Goal: Information Seeking & Learning: Learn about a topic

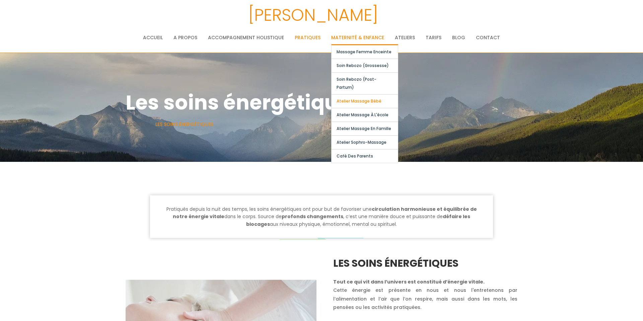
click at [368, 95] on link "Atelier massage bébé" at bounding box center [365, 101] width 66 height 13
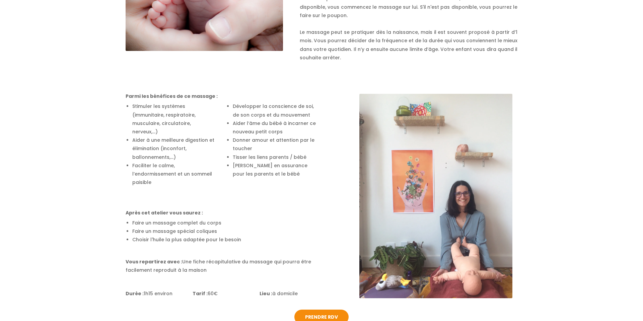
scroll to position [343, 0]
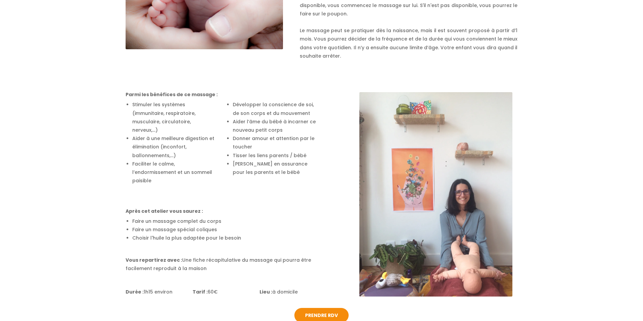
drag, startPoint x: 271, startPoint y: 235, endPoint x: 280, endPoint y: 62, distance: 173.1
click at [280, 62] on div "Massage bébé [PERSON_NAME] Le massage bébé présente de nombreuses vertus, notam…" at bounding box center [322, 109] width 392 height 377
click at [284, 114] on li "Développer la conscience de soi, de son corps et du mouvement" at bounding box center [275, 109] width 84 height 17
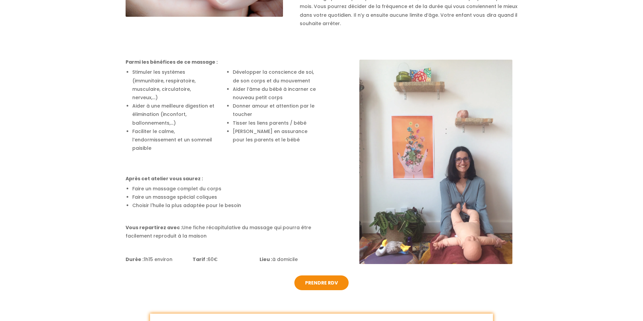
scroll to position [375, 0]
drag, startPoint x: 283, startPoint y: 195, endPoint x: 280, endPoint y: 231, distance: 35.3
click at [280, 231] on div "Parmi les bénéfices de ce massage : Stimuler les systèmes (immunitaire, respira…" at bounding box center [221, 150] width 201 height 229
click at [280, 231] on div "Vous repartirez avec : Une fiche récapitulative du massage qui pourra être faci…" at bounding box center [221, 231] width 191 height 17
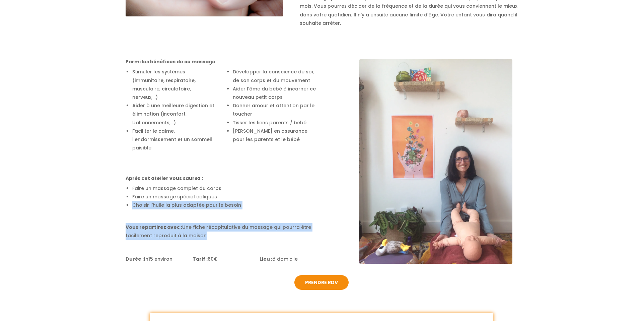
drag, startPoint x: 280, startPoint y: 231, endPoint x: 285, endPoint y: 191, distance: 40.1
click at [285, 191] on div "Parmi les bénéfices de ce massage : Stimuler les systèmes (immunitaire, respira…" at bounding box center [221, 150] width 201 height 229
click at [285, 193] on li "Faire un massage spécial coliques" at bounding box center [224, 197] width 184 height 8
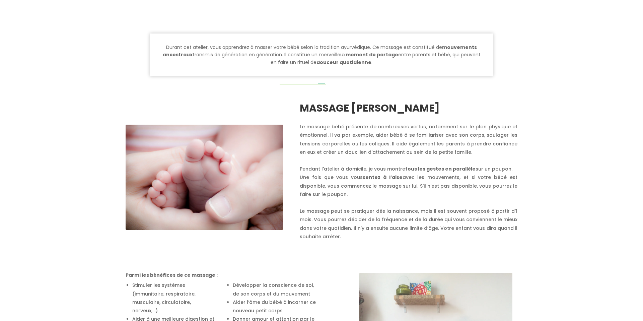
scroll to position [0, 0]
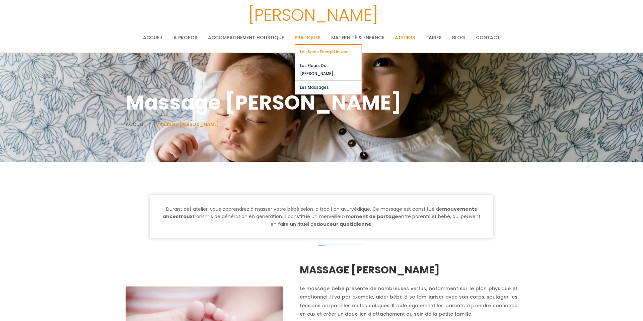
click at [318, 50] on link "Les soins énergétiques" at bounding box center [328, 51] width 66 height 13
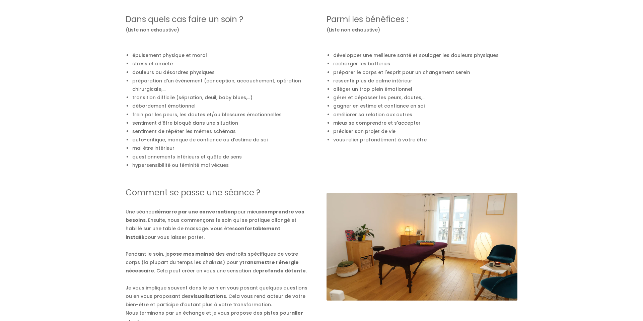
scroll to position [427, 0]
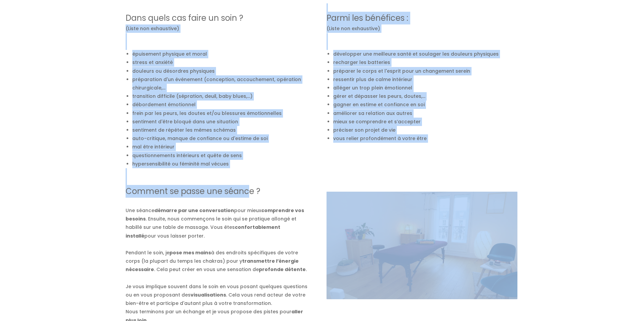
drag, startPoint x: 248, startPoint y: 36, endPoint x: 248, endPoint y: 188, distance: 151.8
click at [248, 188] on div "Les soins énergétiques Tout ce qui vit dans l’univers est constitué d’énergie v…" at bounding box center [322, 77] width 392 height 495
click at [248, 188] on h3 "Comment se passe une séance ?" at bounding box center [218, 191] width 184 height 13
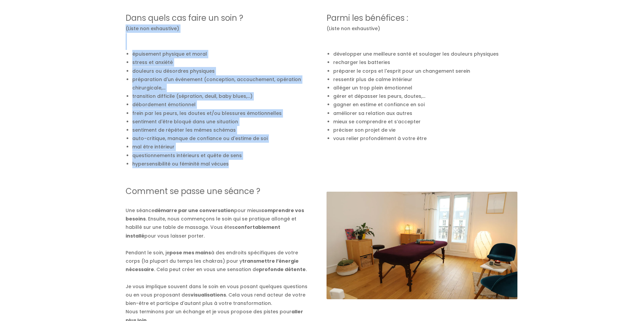
drag, startPoint x: 248, startPoint y: 167, endPoint x: 260, endPoint y: 29, distance: 138.6
click at [259, 30] on div "Dans quels cas faire un soin ? (Liste non exhaustive) épuisement physique et mo…" at bounding box center [221, 85] width 201 height 165
click at [260, 29] on div "(Liste non exhaustive)" at bounding box center [221, 28] width 191 height 8
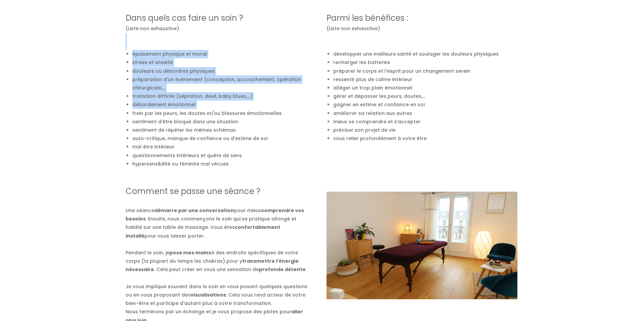
drag, startPoint x: 260, startPoint y: 29, endPoint x: 264, endPoint y: 103, distance: 74.2
click at [264, 103] on div "Dans quels cas faire un soin ? (Liste non exhaustive) épuisement physique et mo…" at bounding box center [221, 85] width 201 height 165
click at [264, 103] on li "débordement émotionnel" at bounding box center [224, 105] width 184 height 8
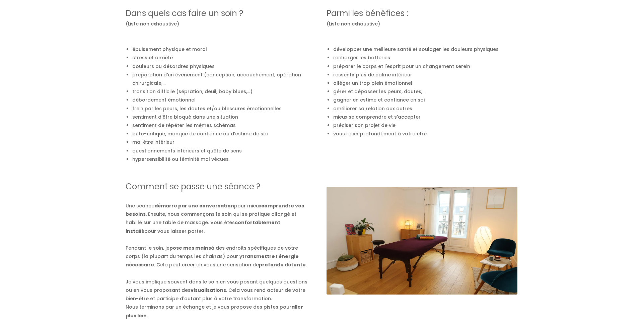
scroll to position [488, 0]
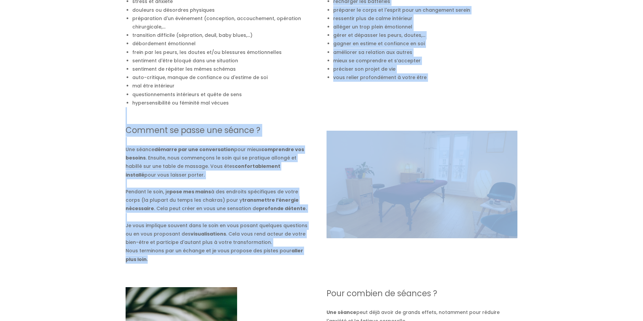
drag, startPoint x: 264, startPoint y: 103, endPoint x: 262, endPoint y: 260, distance: 157.9
click at [262, 260] on div "Les soins énergétiques Tout ce qui vit dans l’univers est constitué d’énergie v…" at bounding box center [322, 16] width 392 height 495
click at [262, 260] on div "Comment se passe une séance ? Une séance démarre par une conversation pour mieu…" at bounding box center [218, 185] width 184 height 157
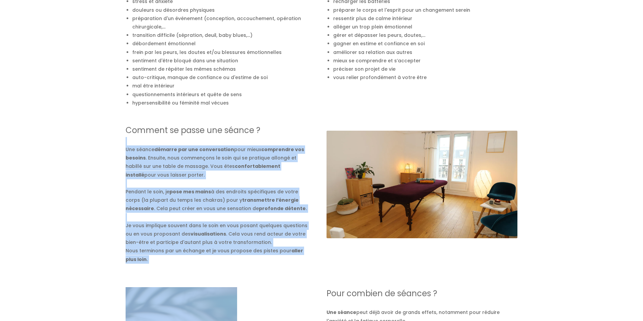
drag, startPoint x: 262, startPoint y: 260, endPoint x: 263, endPoint y: 121, distance: 139.8
click at [263, 121] on div "Comment se passe une séance ? Une séance démarre par une conversation pour mieu…" at bounding box center [218, 185] width 184 height 157
drag, startPoint x: 263, startPoint y: 121, endPoint x: 265, endPoint y: 261, distance: 140.1
click at [265, 261] on div "Comment se passe une séance ? Une séance démarre par une conversation pour mieu…" at bounding box center [218, 185] width 184 height 157
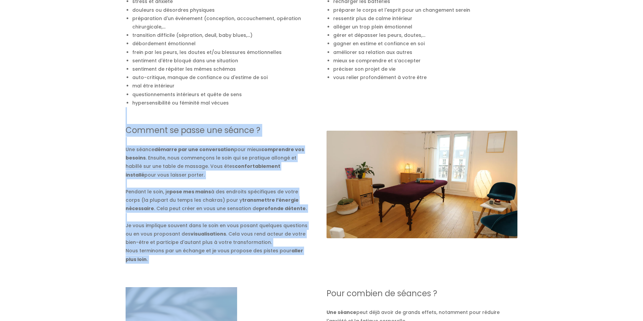
click at [265, 260] on div "Comment se passe une séance ? Une séance démarre par une conversation pour mieu…" at bounding box center [218, 185] width 184 height 157
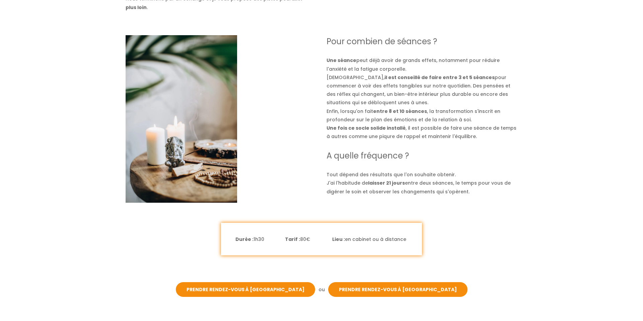
scroll to position [741, 0]
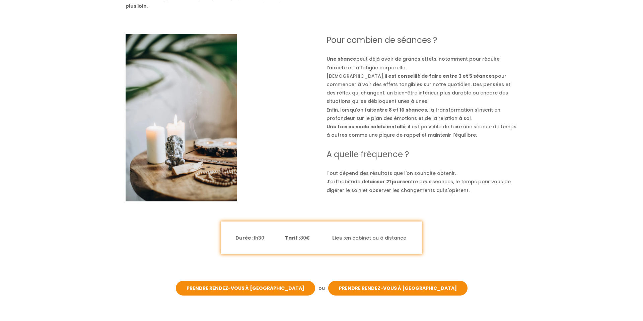
drag, startPoint x: 327, startPoint y: 41, endPoint x: 485, endPoint y: 199, distance: 223.7
click at [485, 199] on div "Pour combien de séances ? Une séance peut déjà avoir de grands effets, notammen…" at bounding box center [322, 118] width 402 height 168
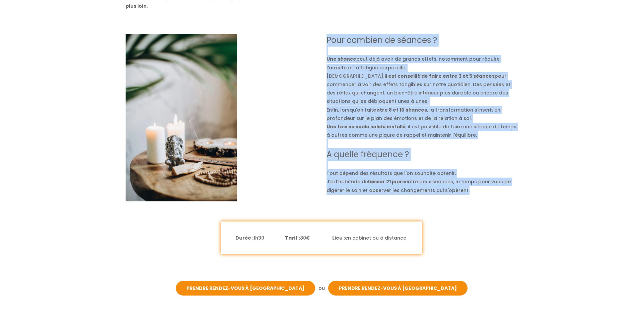
drag, startPoint x: 485, startPoint y: 199, endPoint x: 474, endPoint y: 30, distance: 170.0
drag, startPoint x: 474, startPoint y: 30, endPoint x: 478, endPoint y: 194, distance: 163.9
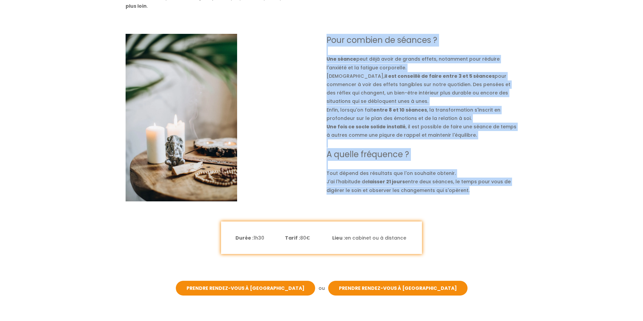
click at [478, 194] on div "A quelle fréquence ? Tout dépend des résultats que l'on souhaite obtenir. J'ai …" at bounding box center [422, 171] width 191 height 47
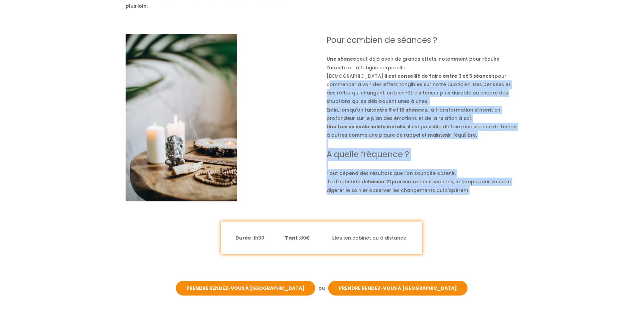
drag, startPoint x: 478, startPoint y: 194, endPoint x: 473, endPoint y: 71, distance: 123.1
click at [473, 71] on div "Pour combien de séances ? Une séance peut déjà avoir de grands effets, notammen…" at bounding box center [422, 114] width 191 height 161
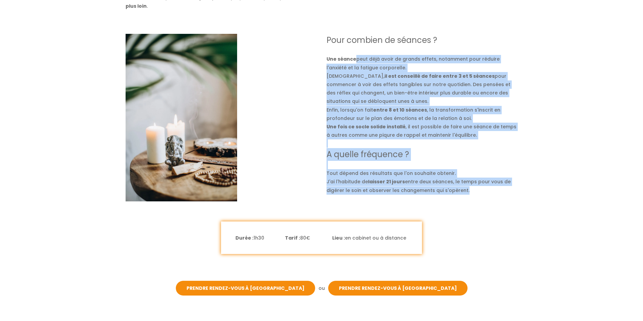
click at [473, 71] on div "Pour combien de séances ? Une séance peut déjà avoir de grands effets, notammen…" at bounding box center [422, 91] width 191 height 114
drag, startPoint x: 473, startPoint y: 71, endPoint x: 473, endPoint y: 201, distance: 130.7
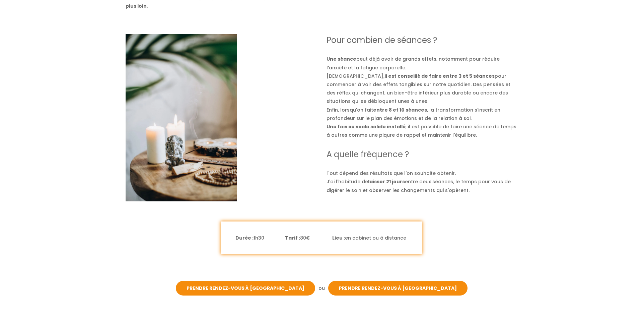
click at [471, 197] on div "Pour combien de séances ? Une séance peut déjà avoir de grands effets, notammen…" at bounding box center [322, 118] width 402 height 168
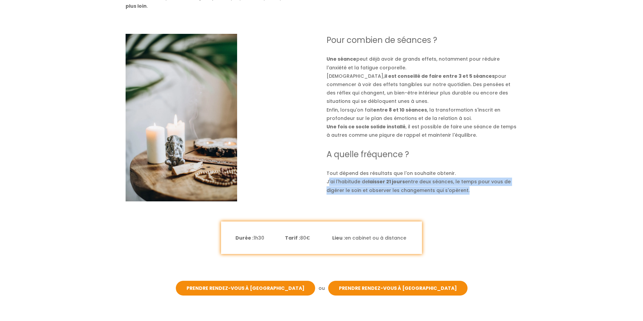
click at [471, 197] on div "Pour combien de séances ? Une séance peut déjà avoir de grands effets, notammen…" at bounding box center [322, 118] width 402 height 168
click at [471, 196] on div "Pour combien de séances ? Une séance peut déjà avoir de grands effets, notammen…" at bounding box center [322, 118] width 402 height 168
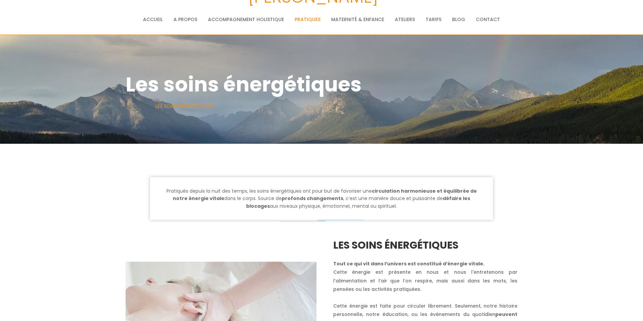
scroll to position [0, 0]
